Goal: Task Accomplishment & Management: Use online tool/utility

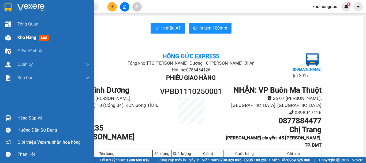
click at [15, 40] on div "Kho hàng mới" at bounding box center [47, 37] width 94 height 13
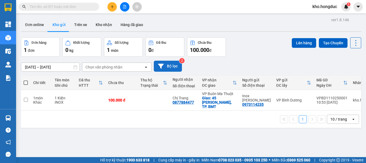
click at [169, 63] on button "Bộ lọc" at bounding box center [168, 66] width 28 height 11
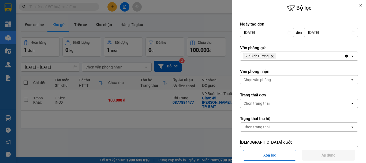
click at [274, 56] on span "VP [PERSON_NAME]" at bounding box center [259, 56] width 33 height 6
click at [273, 56] on icon "VP Bình Dương, close by backspace" at bounding box center [272, 56] width 2 height 2
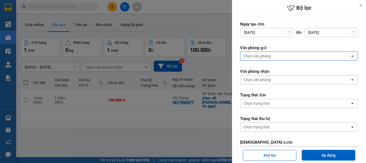
click at [273, 56] on div "Chọn văn phòng" at bounding box center [295, 56] width 110 height 9
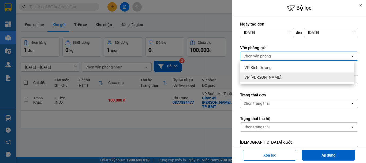
click at [265, 76] on span "VP [PERSON_NAME]" at bounding box center [262, 77] width 37 height 5
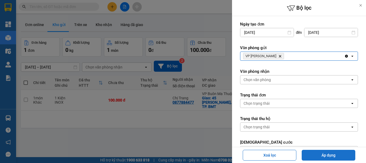
click at [332, 154] on button "Áp dụng" at bounding box center [329, 155] width 54 height 11
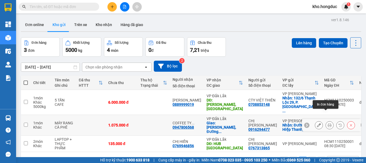
click at [328, 123] on icon at bounding box center [330, 125] width 4 height 4
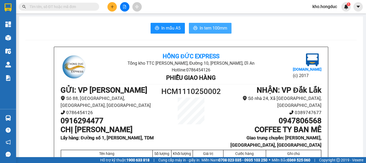
click at [218, 29] on span "In tem 100mm" at bounding box center [214, 28] width 28 height 7
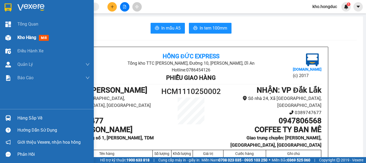
click at [10, 35] on img at bounding box center [8, 38] width 6 height 6
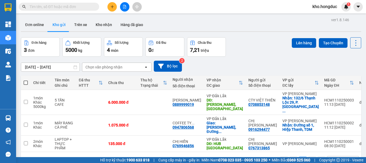
click at [151, 156] on div "1 10 / trang open" at bounding box center [191, 160] width 336 height 9
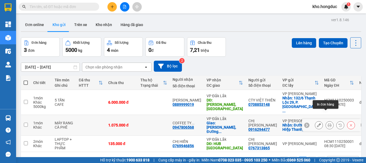
click at [328, 123] on icon at bounding box center [330, 125] width 4 height 4
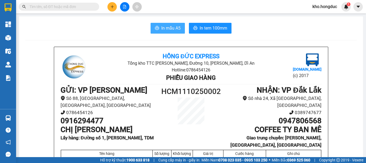
click at [170, 27] on span "In mẫu A5" at bounding box center [170, 28] width 19 height 7
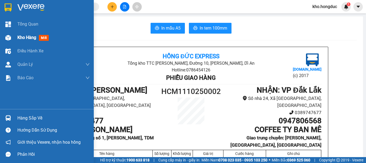
click at [26, 39] on span "Kho hàng" at bounding box center [26, 37] width 19 height 5
